Goal: Information Seeking & Learning: Check status

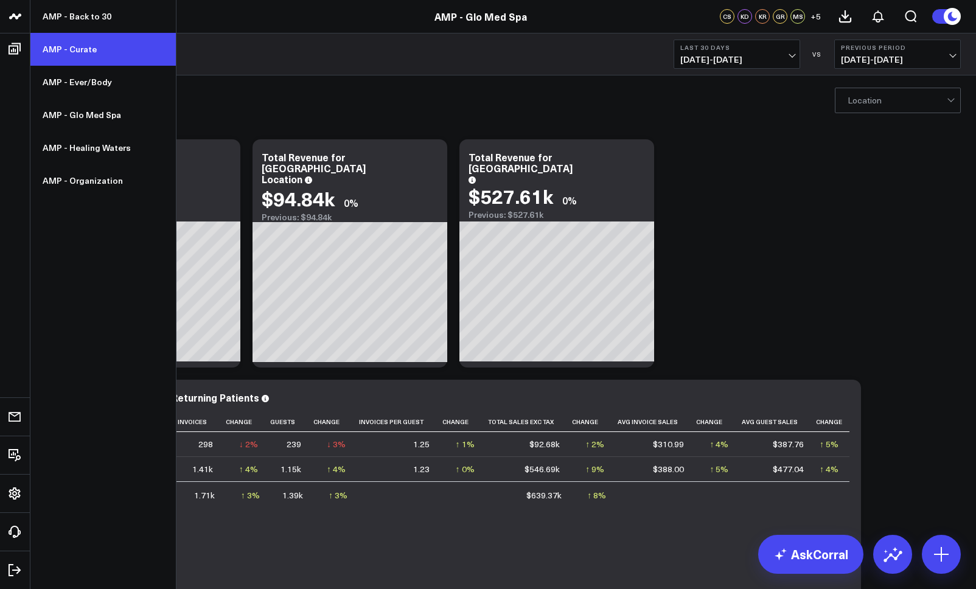
click at [59, 54] on link "AMP - Curate" at bounding box center [102, 49] width 145 height 33
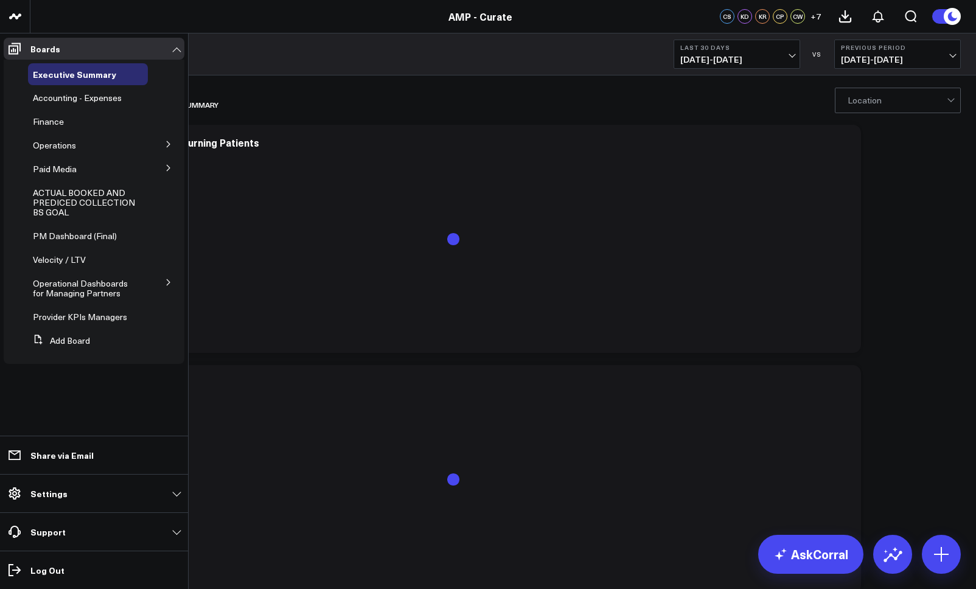
click at [164, 141] on button at bounding box center [169, 143] width 32 height 18
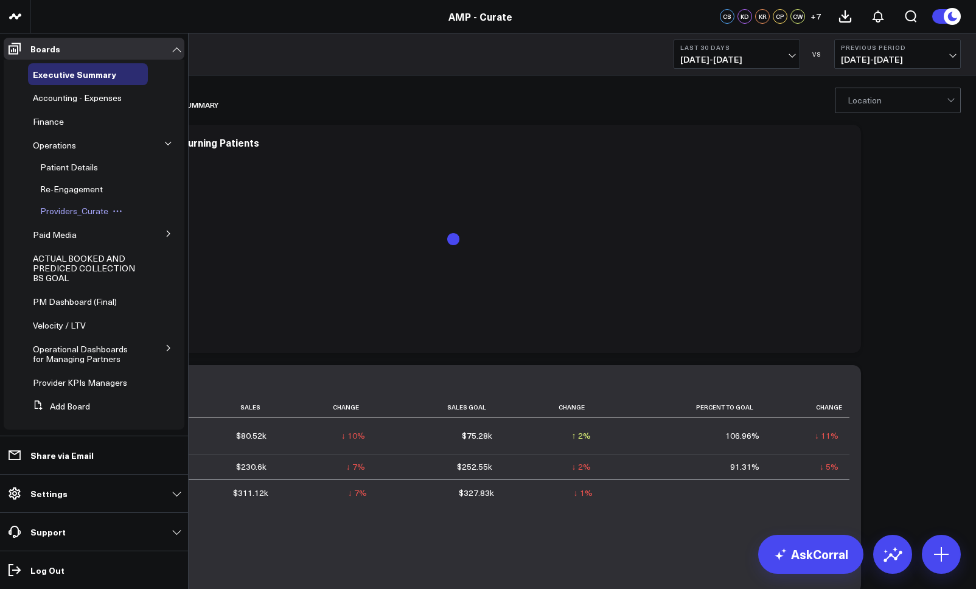
click at [75, 215] on span "Providers_Curate" at bounding box center [74, 211] width 68 height 12
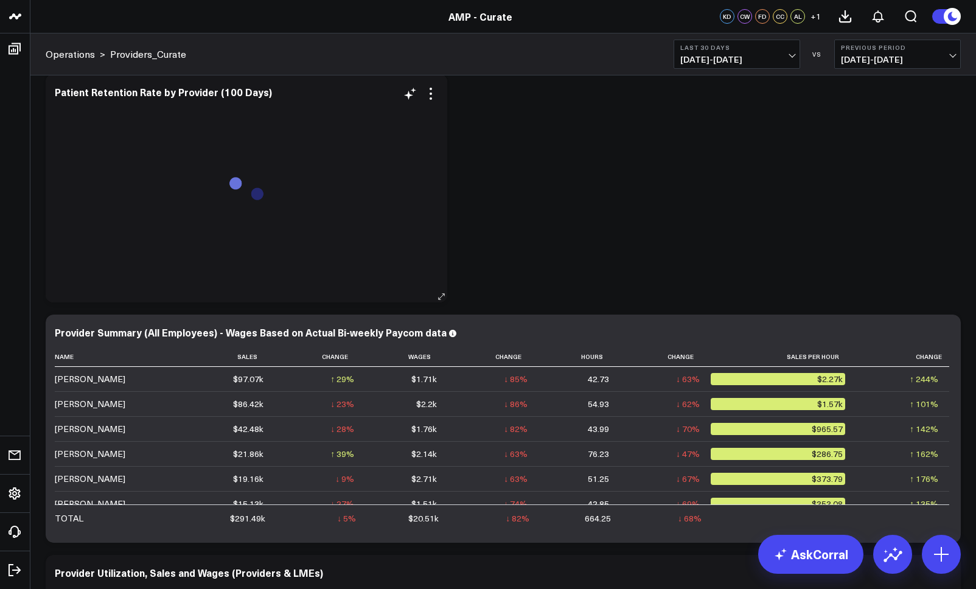
scroll to position [51, 0]
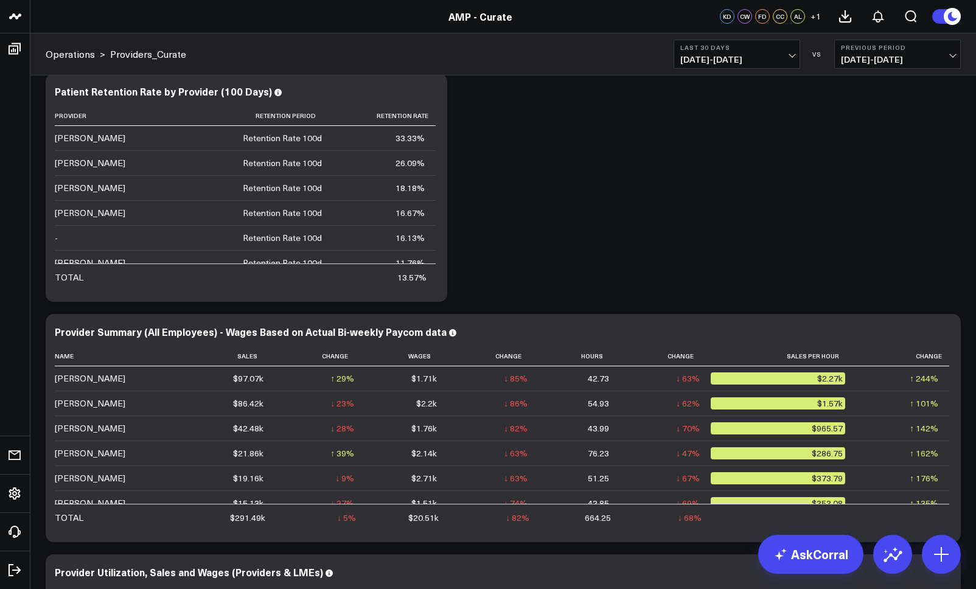
click at [691, 62] on span "07/23/25 - 08/21/25" at bounding box center [736, 60] width 113 height 10
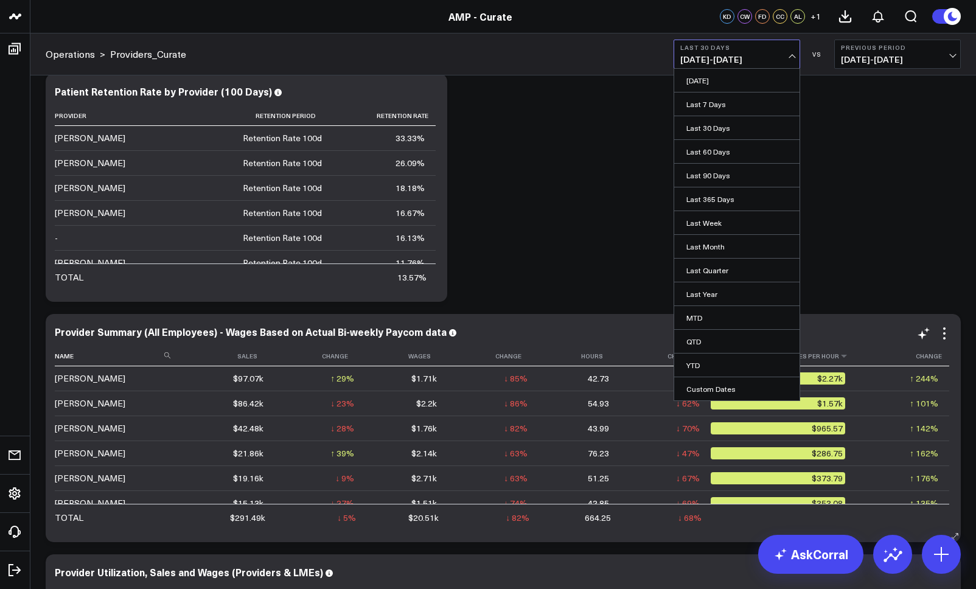
click at [706, 359] on link "YTD" at bounding box center [736, 365] width 125 height 23
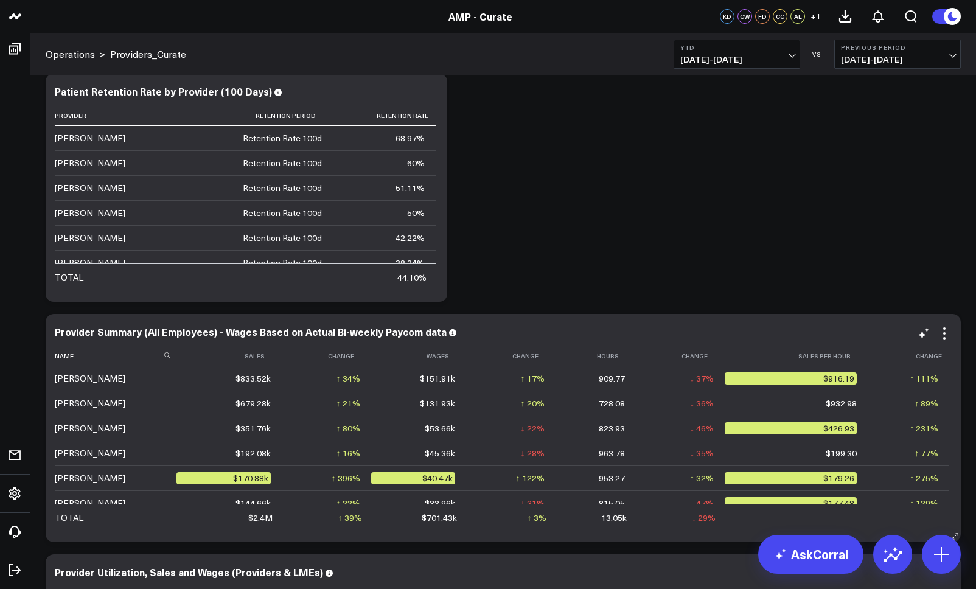
click at [744, 52] on button "YTD 01/01/25 - 08/21/25" at bounding box center [737, 54] width 127 height 29
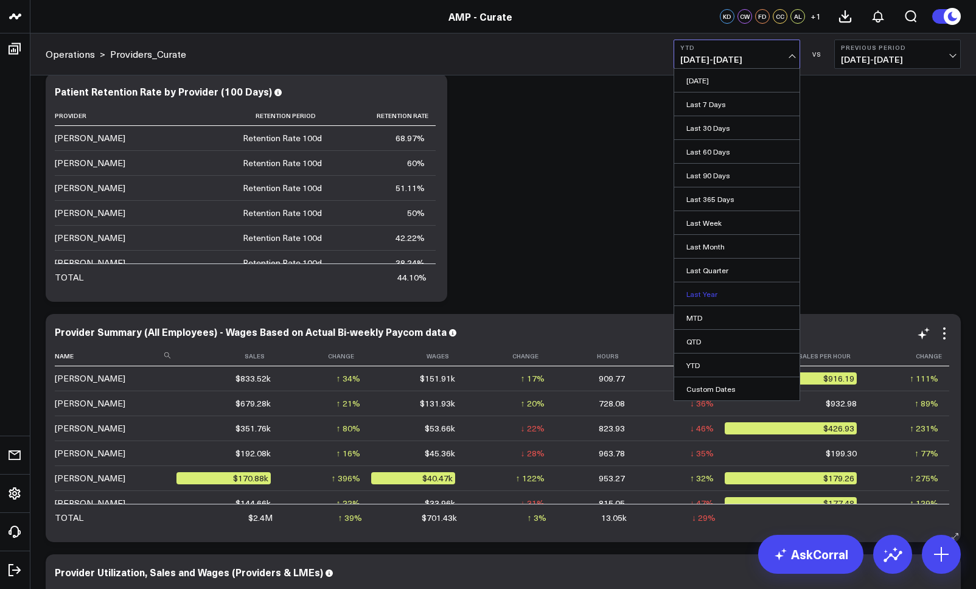
click at [716, 293] on link "Last Year" at bounding box center [736, 293] width 125 height 23
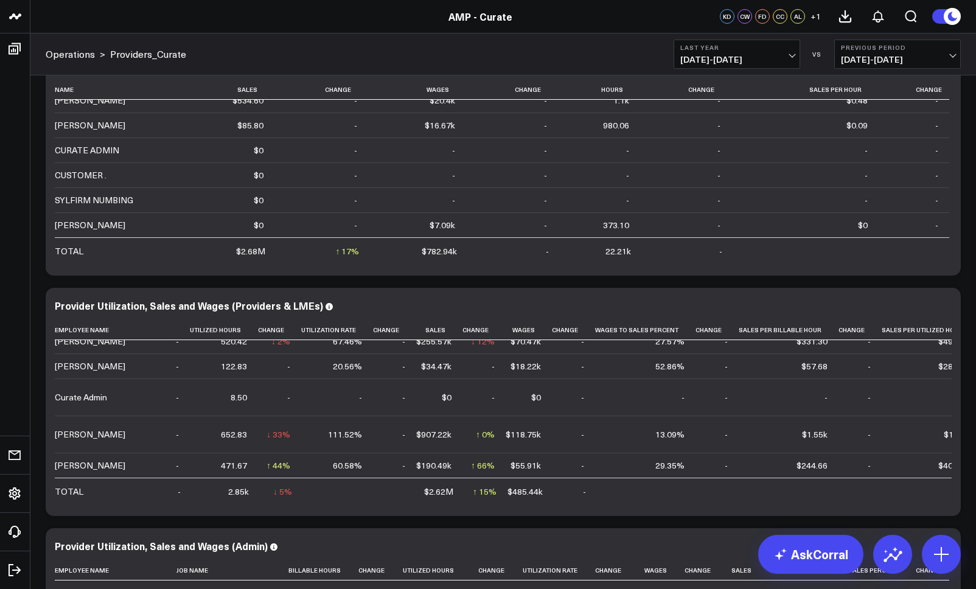
scroll to position [91, 0]
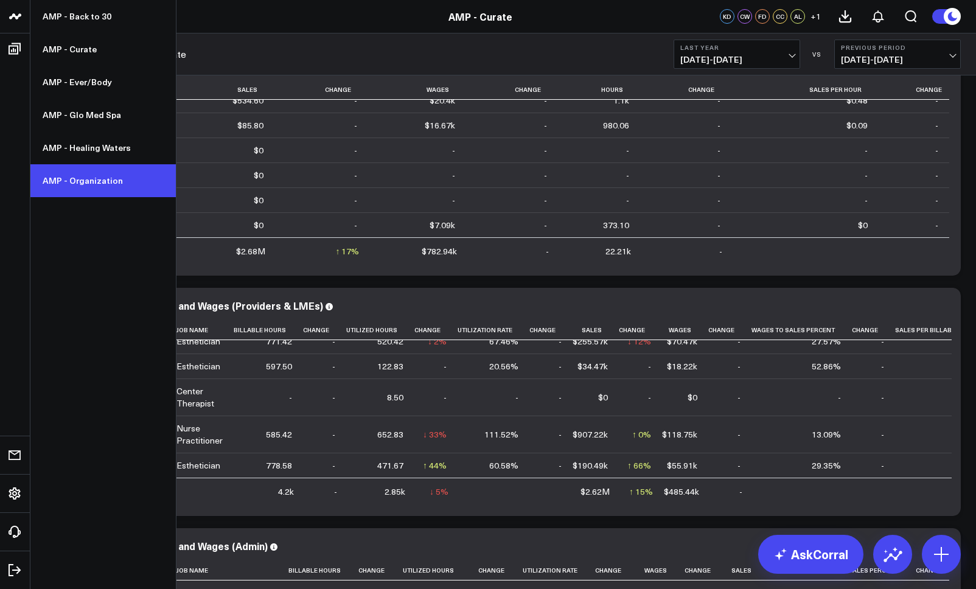
click at [94, 190] on link "AMP - Organization" at bounding box center [102, 180] width 145 height 33
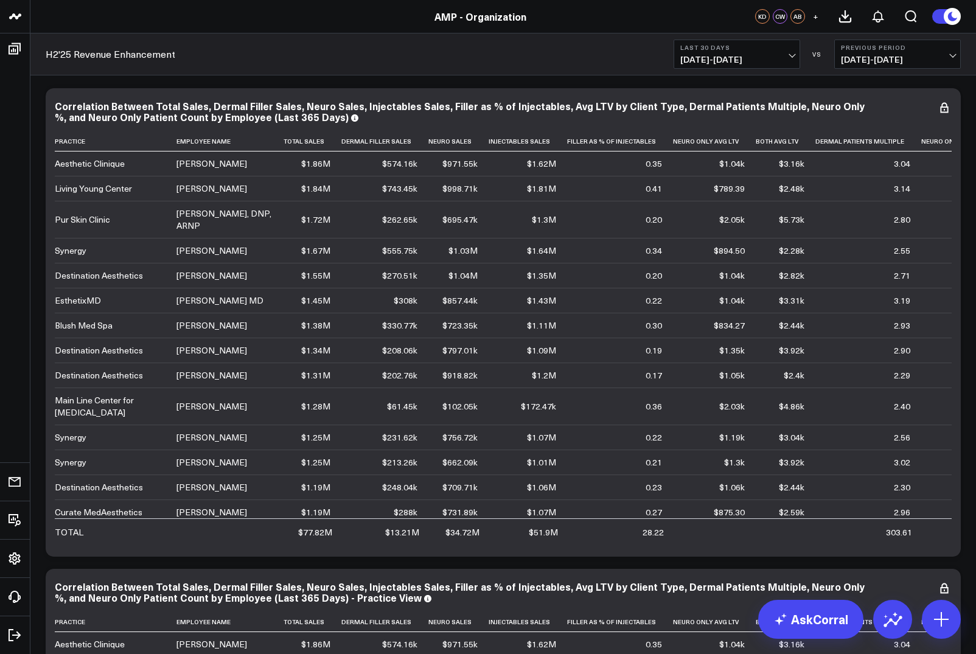
scroll to position [54, 0]
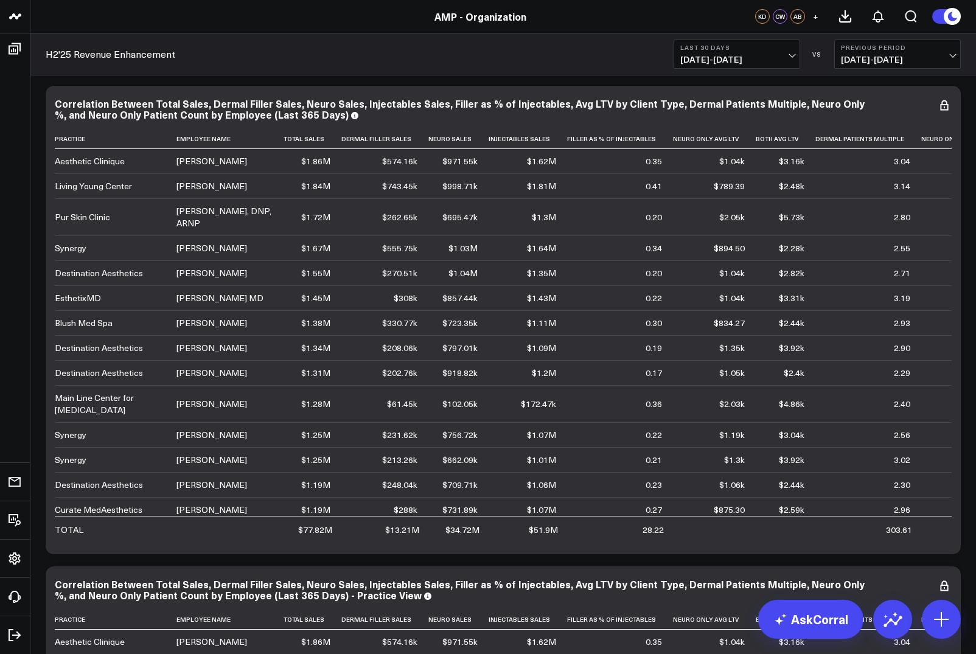
click at [754, 56] on span "07/23/25 - 08/21/25" at bounding box center [736, 60] width 113 height 10
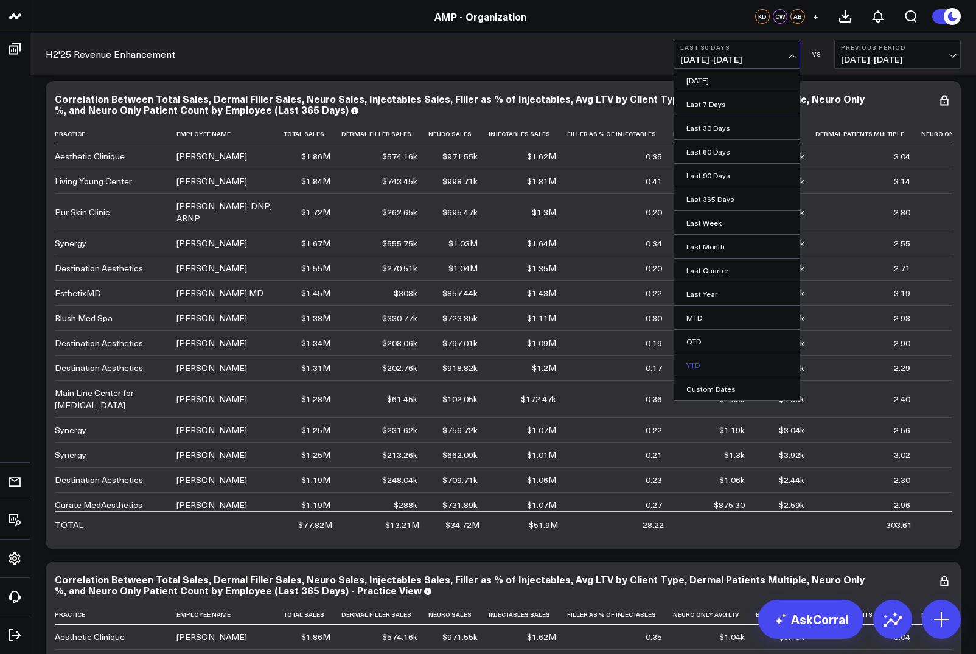
click at [706, 358] on link "YTD" at bounding box center [736, 365] width 125 height 23
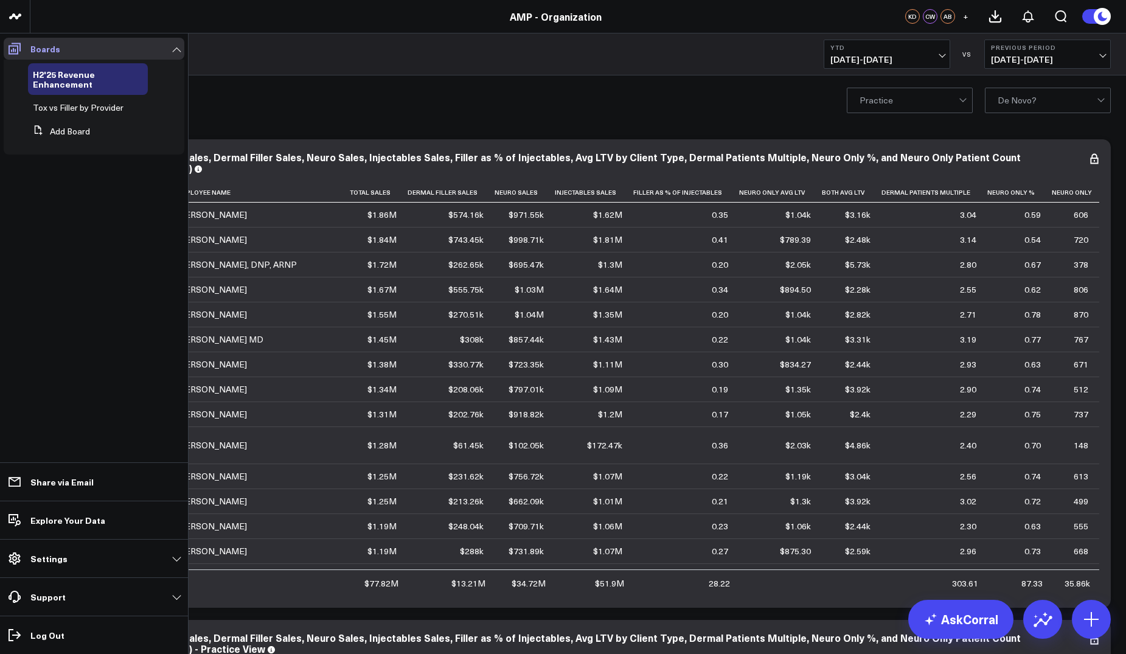
click at [146, 50] on link "Boards" at bounding box center [94, 49] width 181 height 22
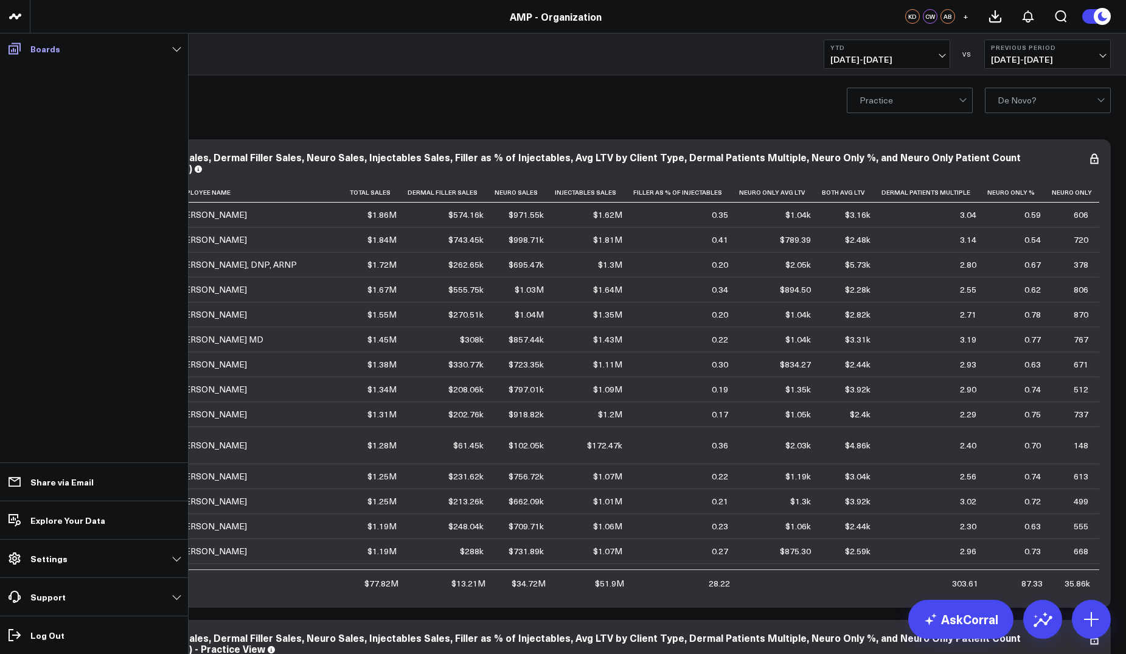
click at [146, 50] on link "Boards" at bounding box center [94, 49] width 181 height 22
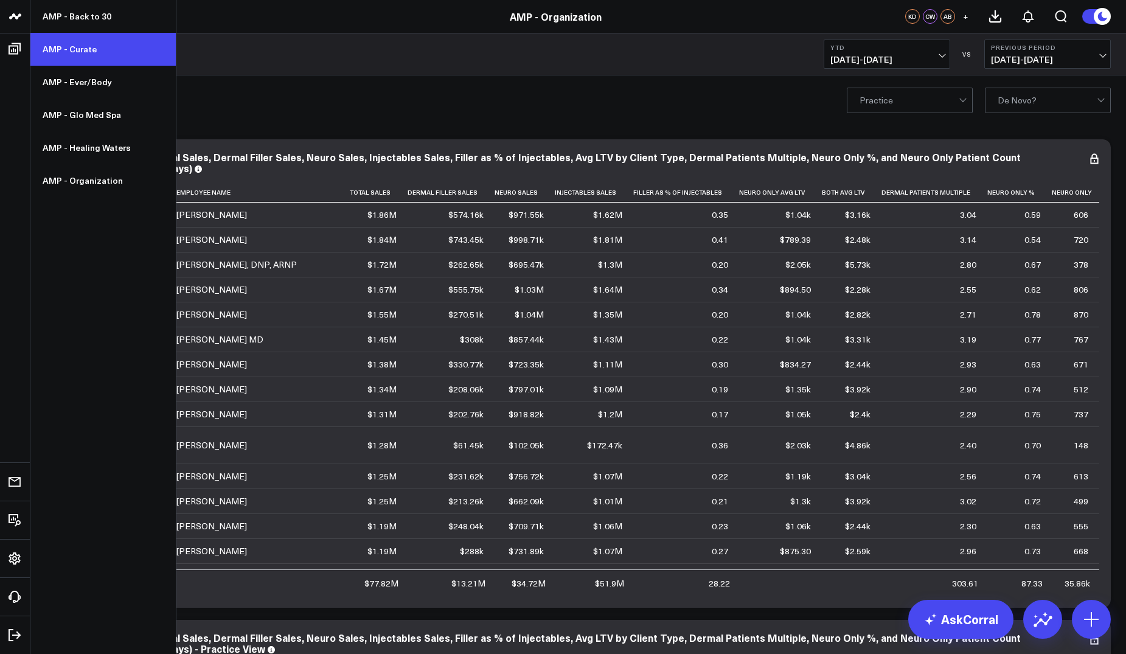
click at [49, 44] on link "AMP - Curate" at bounding box center [102, 49] width 145 height 33
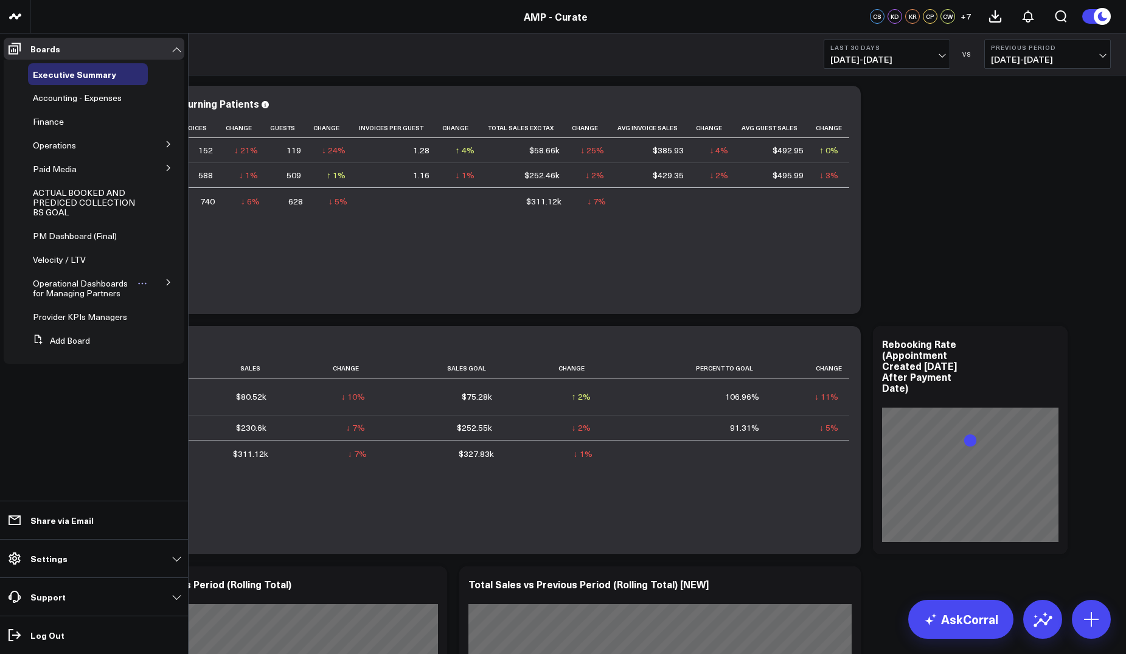
click at [97, 285] on span "Operational Dashboards for Managing Partners" at bounding box center [80, 287] width 95 height 21
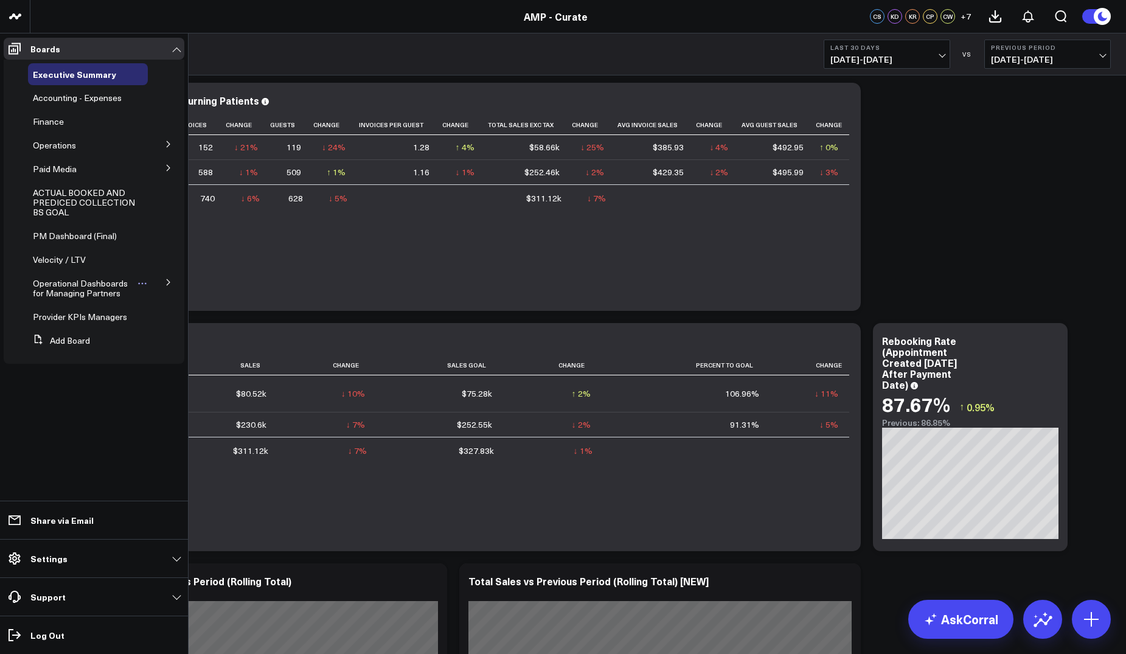
click at [78, 290] on span "Operational Dashboards for Managing Partners" at bounding box center [80, 287] width 95 height 21
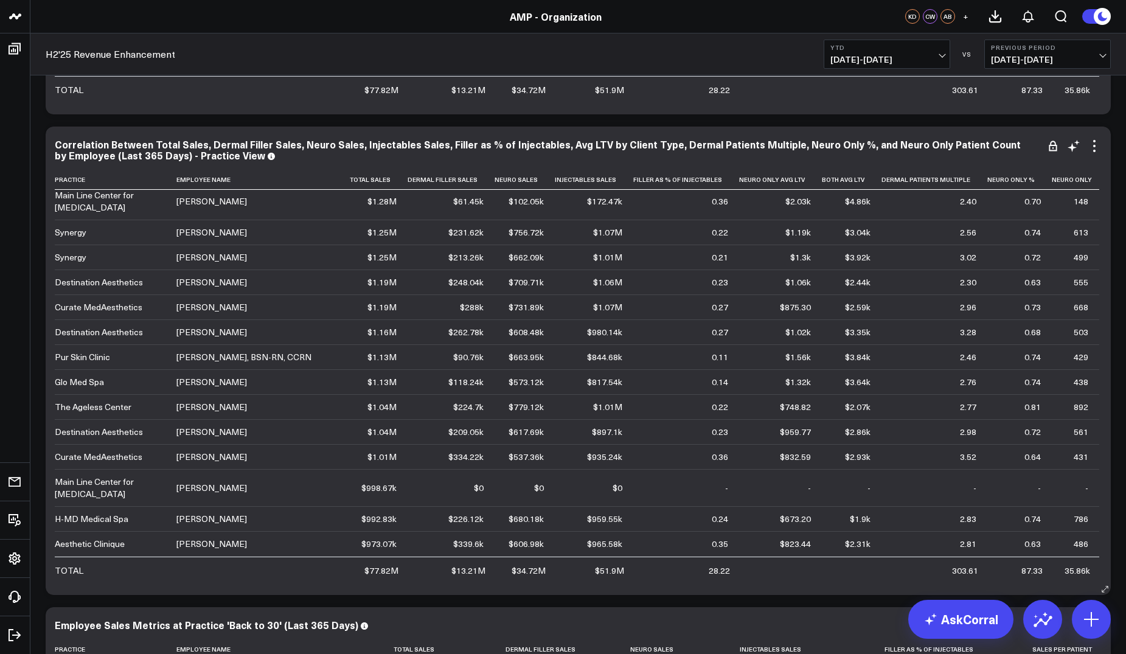
scroll to position [252, 0]
